Goal: Transaction & Acquisition: Purchase product/service

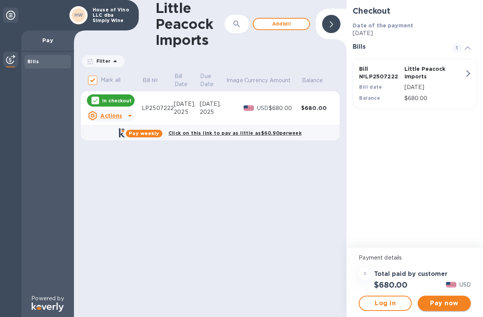
click at [438, 303] on span "Pay now" at bounding box center [444, 303] width 41 height 9
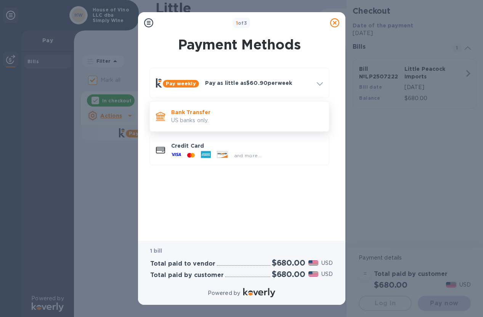
click at [242, 120] on p "US banks only." at bounding box center [247, 121] width 152 height 8
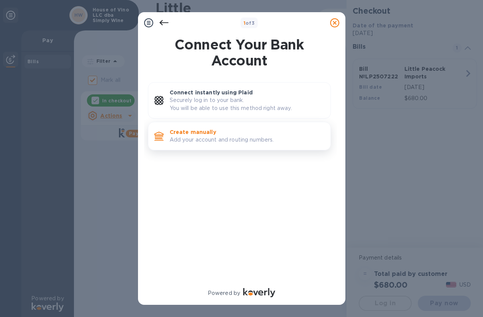
click at [240, 135] on p "Create manually" at bounding box center [247, 132] width 155 height 8
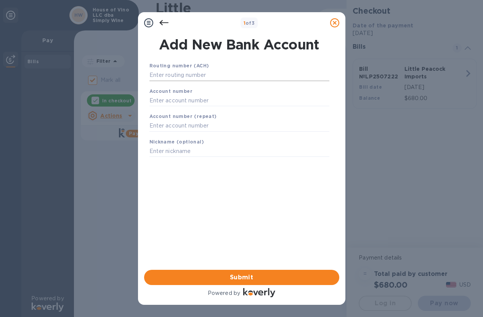
click at [196, 74] on input "text" at bounding box center [239, 75] width 180 height 11
type input "021000021"
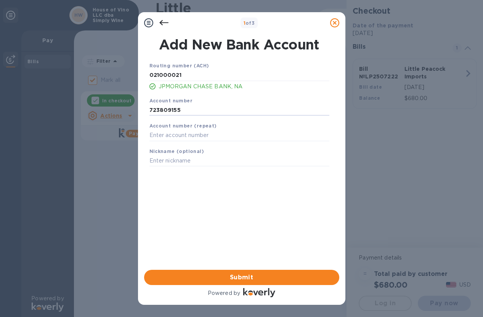
type input "723809155"
click at [303, 209] on div "Routing number (ACH) [US_BANK_ROUTING_MICR] JPMORGAN CHASE BANK, NA Account num…" at bounding box center [239, 156] width 195 height 201
click at [256, 284] on button "Submit" at bounding box center [241, 277] width 195 height 15
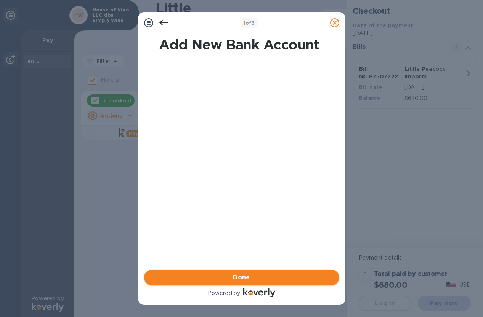
click at [244, 279] on span "Done" at bounding box center [241, 277] width 17 height 9
